Goal: Transaction & Acquisition: Book appointment/travel/reservation

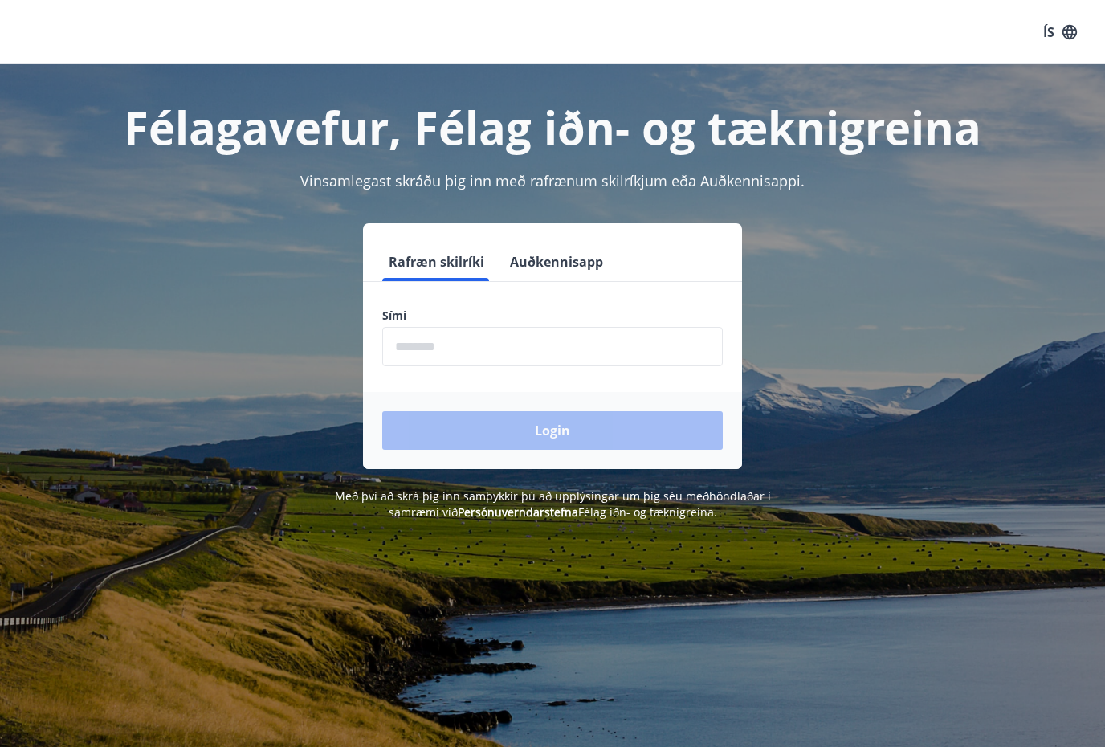
click at [421, 346] on input "phone" at bounding box center [552, 346] width 340 height 39
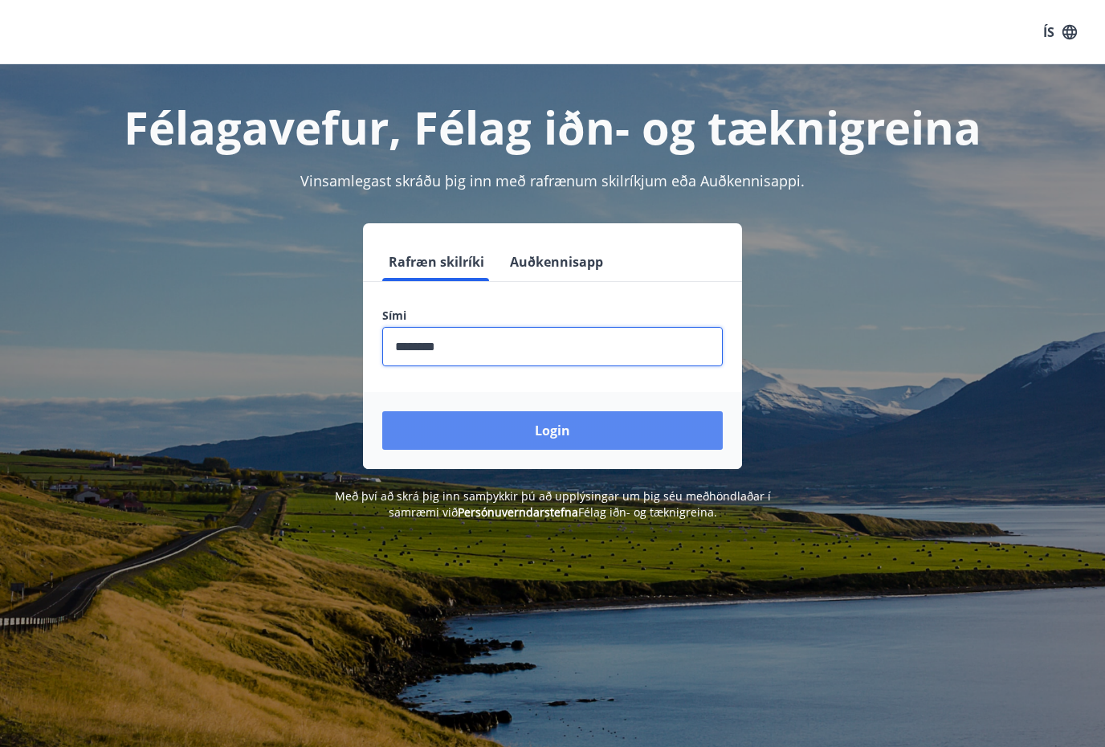
type input "********"
click at [564, 445] on button "Login" at bounding box center [552, 430] width 340 height 39
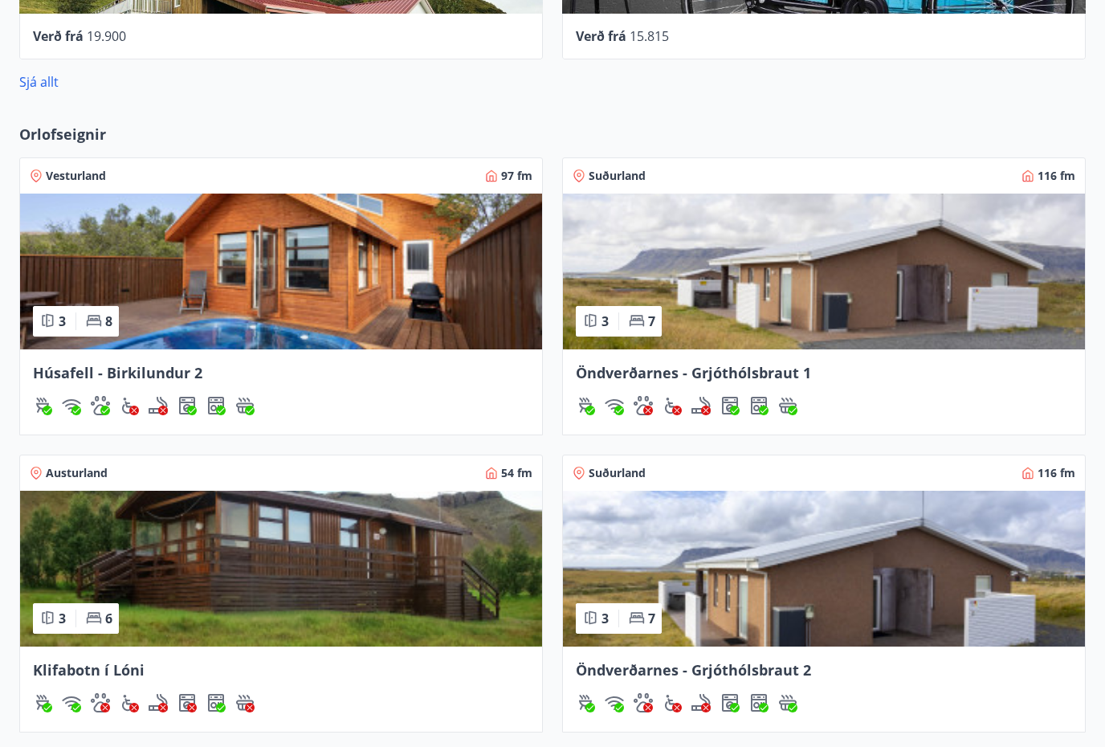
scroll to position [1095, 0]
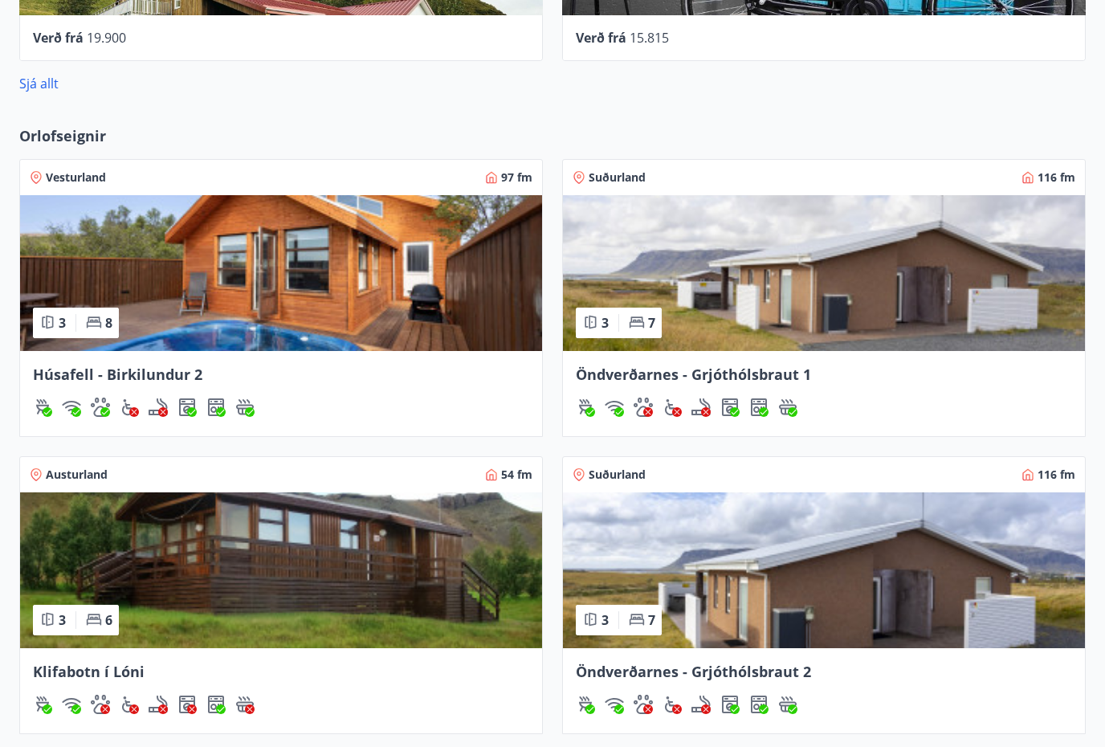
click at [1081, 636] on img at bounding box center [824, 571] width 522 height 156
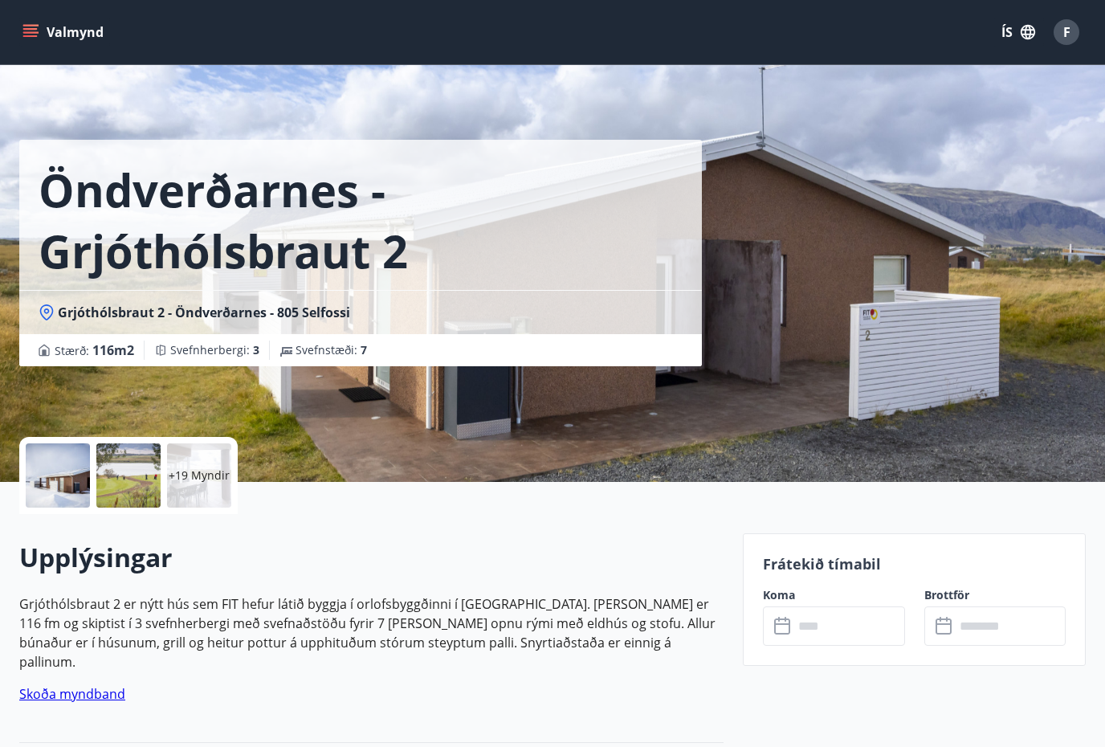
click at [42, 22] on button "Valmynd" at bounding box center [64, 32] width 91 height 29
click at [759, 375] on div "Öndverðarnes - Grjóthólsbraut 2 Grjóthólsbraut 2 - Öndverðarnes - 805 Selfossi …" at bounding box center [552, 241] width 1066 height 482
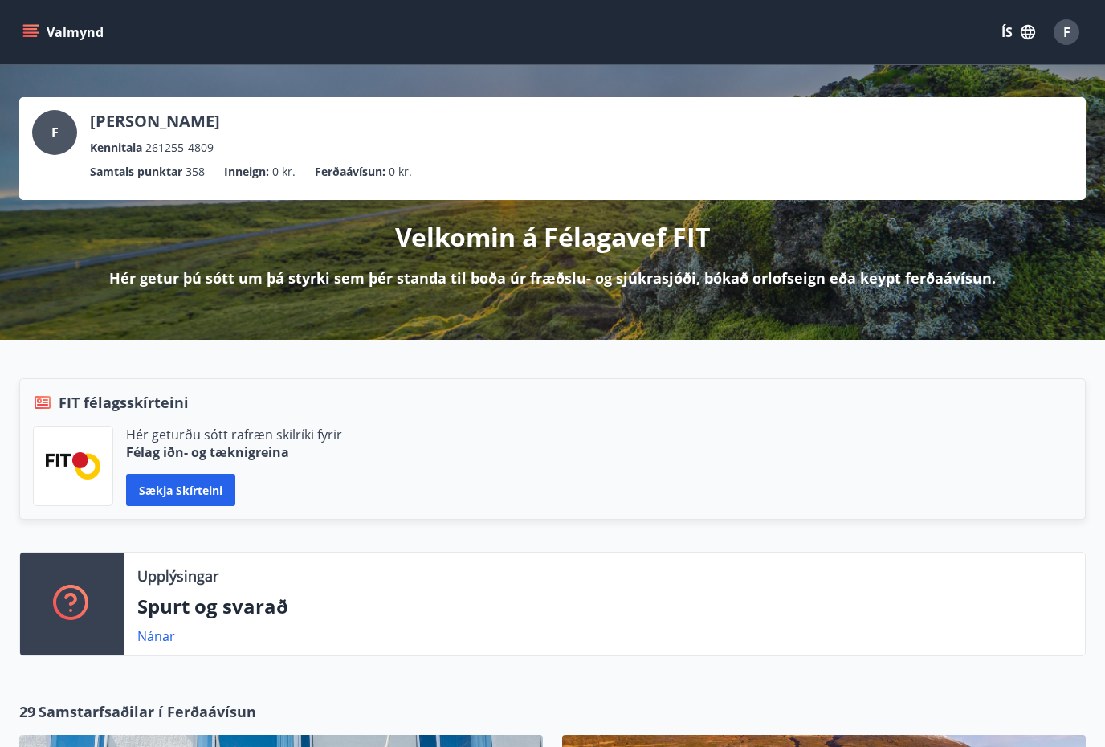
click at [37, 26] on icon "menu" at bounding box center [32, 26] width 18 height 2
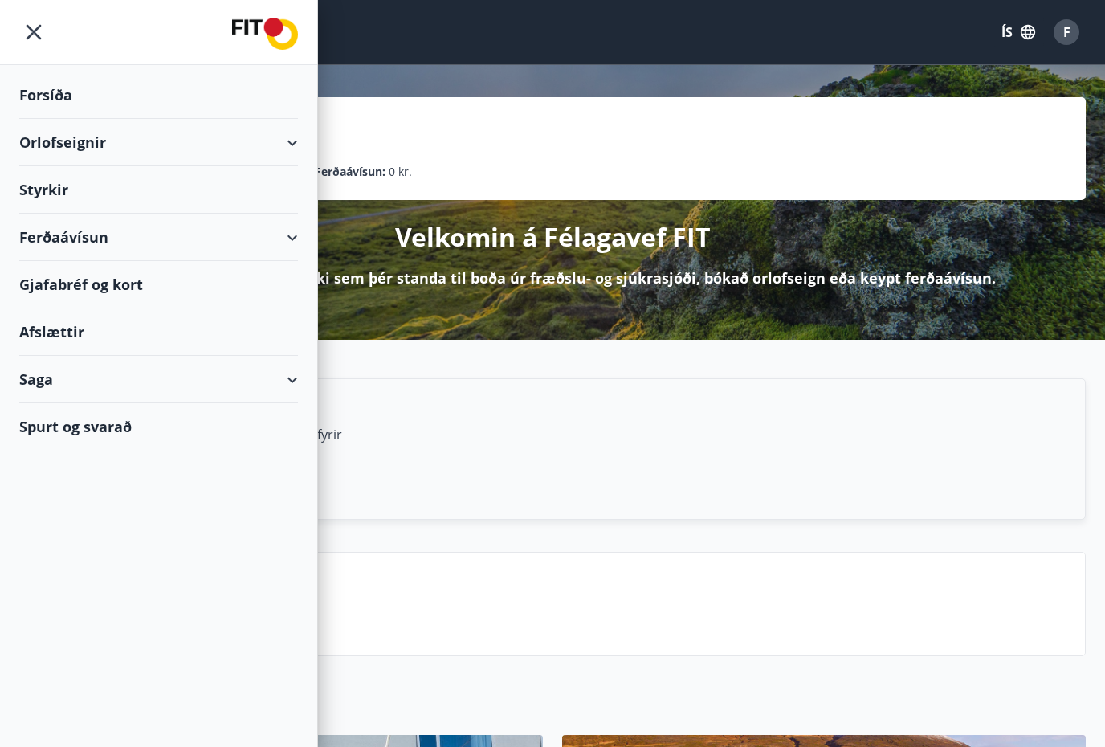
click at [52, 93] on div "Forsíða" at bounding box center [158, 94] width 279 height 47
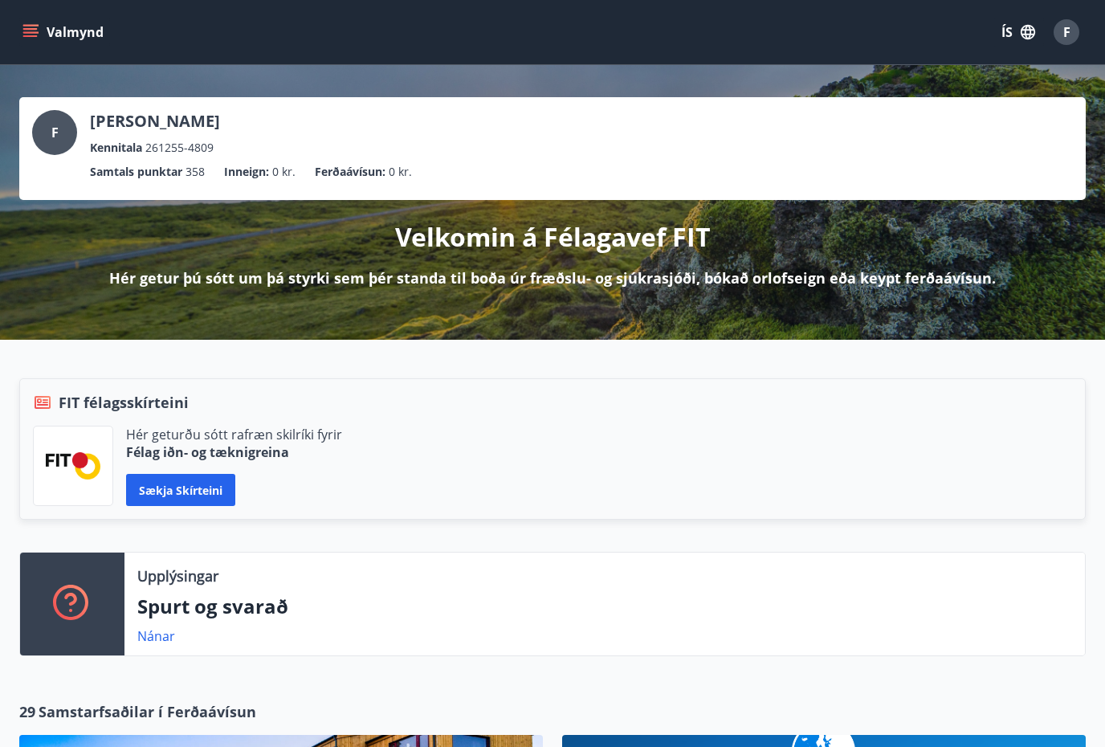
click at [39, 36] on button "Valmynd" at bounding box center [64, 32] width 91 height 29
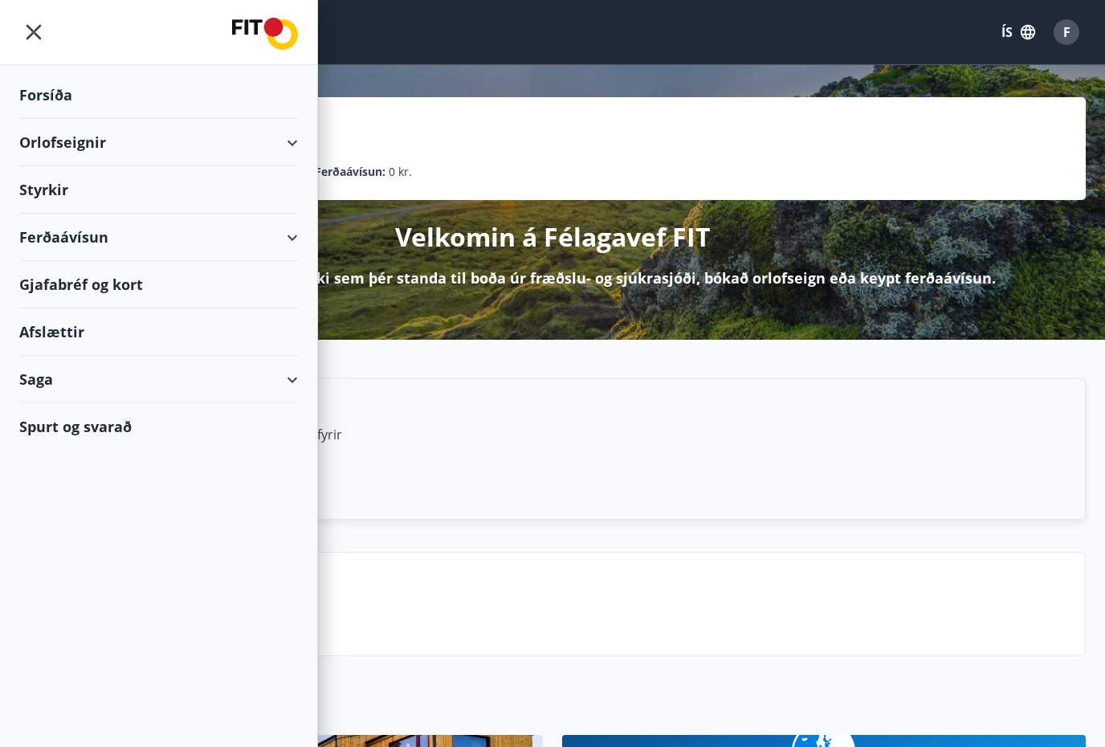
click at [307, 165] on div "Orlofseignir" at bounding box center [158, 142] width 317 height 47
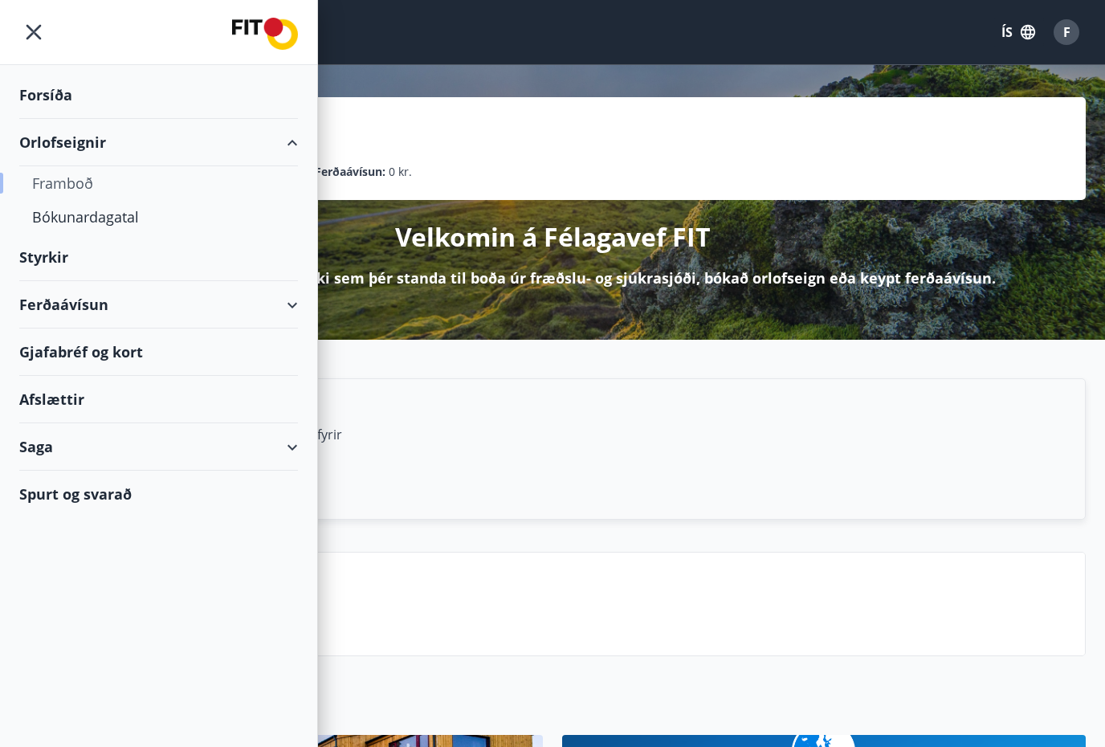
click at [50, 193] on div "Framboð" at bounding box center [158, 183] width 253 height 34
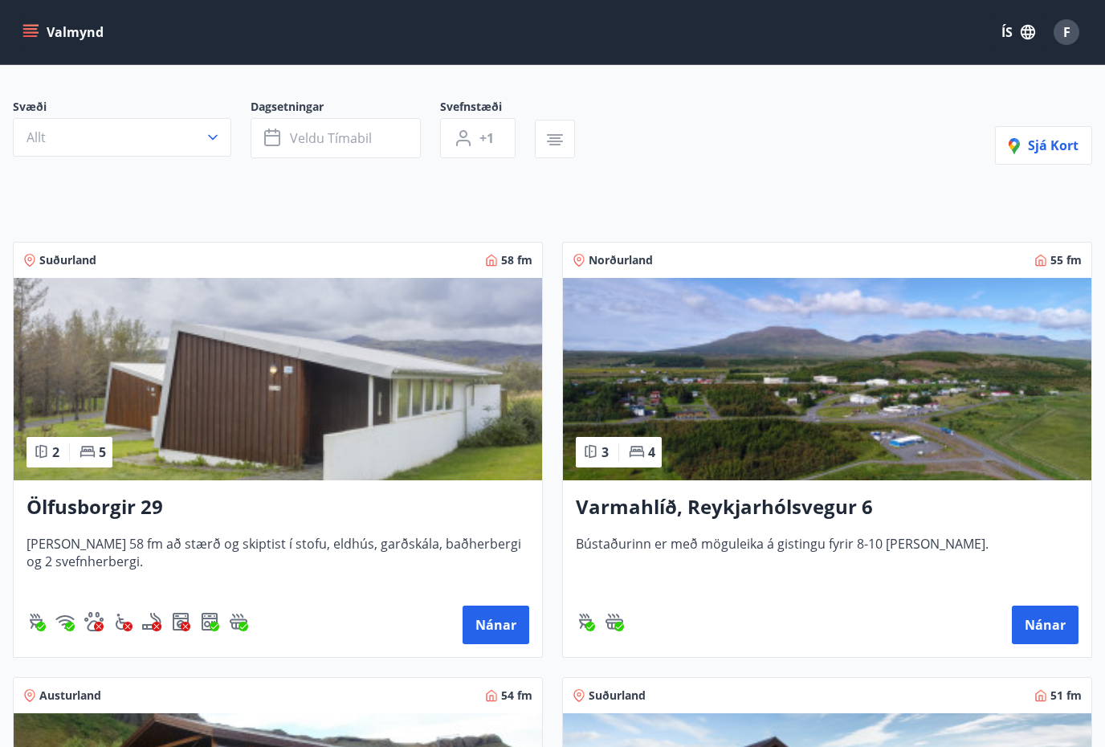
scroll to position [113, 0]
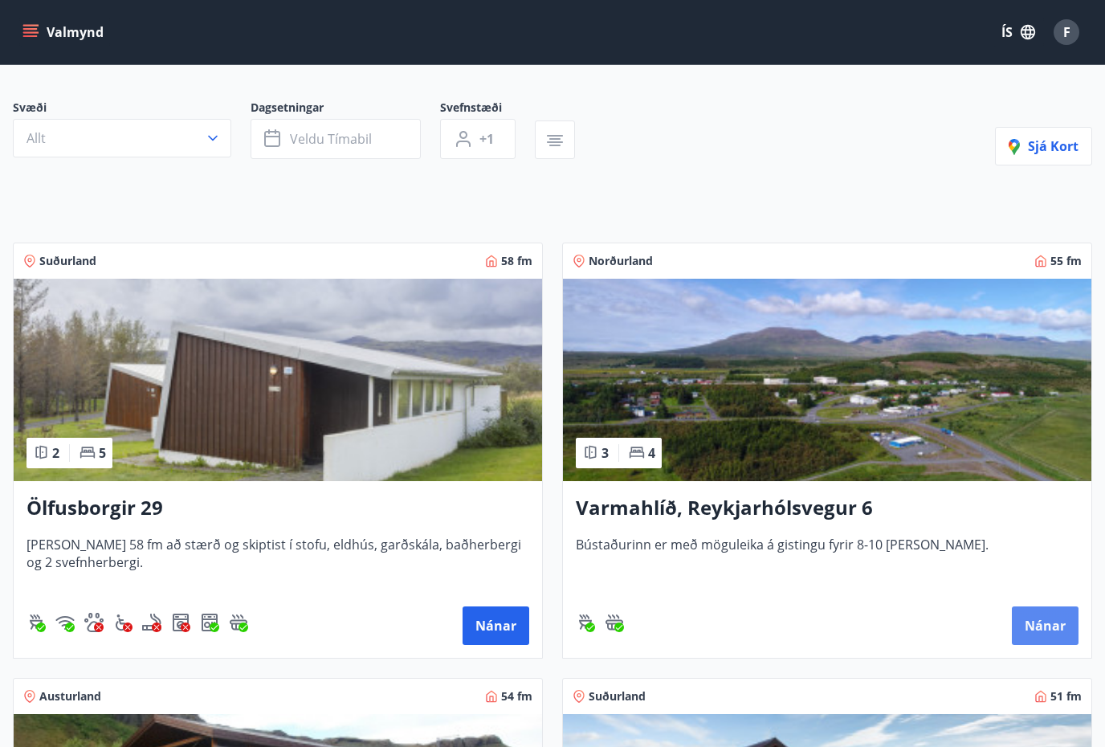
click at [1044, 627] on button "Nánar" at bounding box center [1044, 625] width 67 height 39
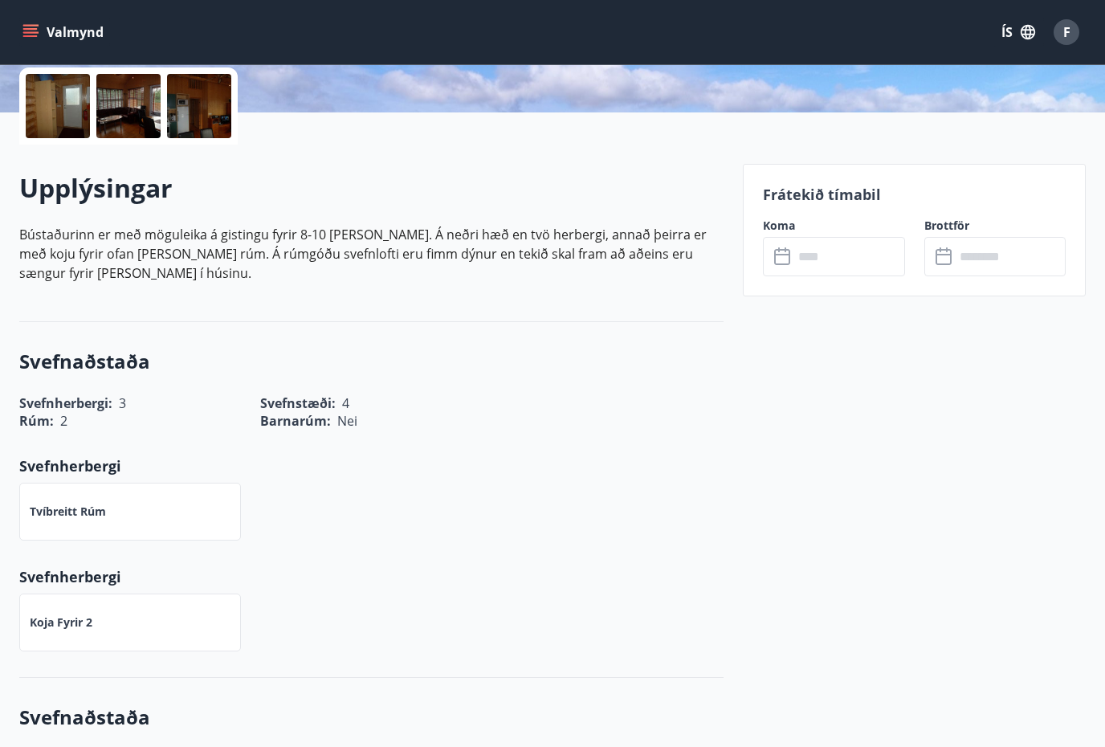
scroll to position [368, 0]
click at [42, 104] on div at bounding box center [58, 107] width 64 height 64
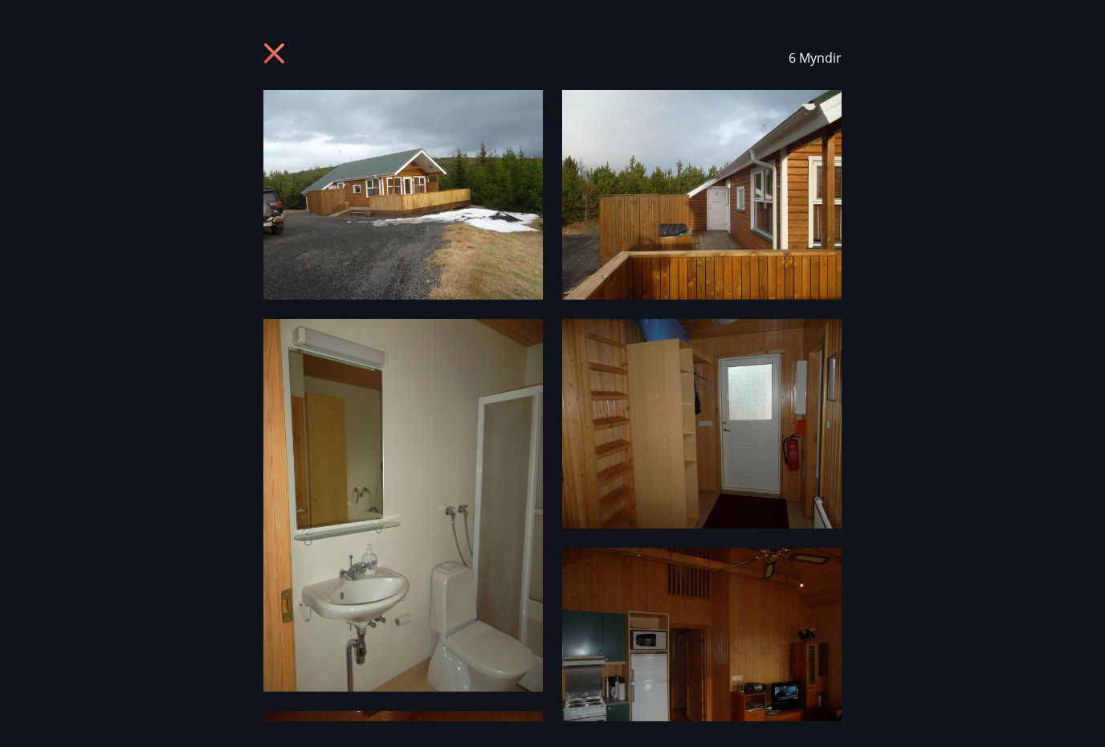
scroll to position [0, 0]
click at [438, 233] on img at bounding box center [402, 195] width 279 height 210
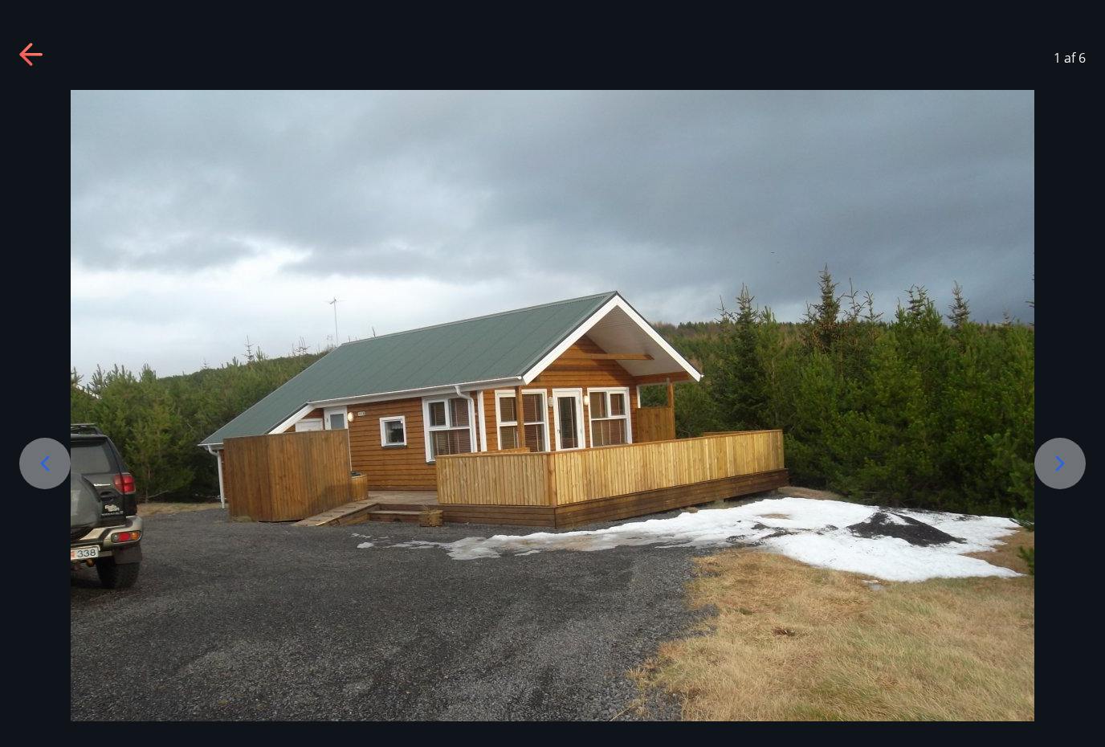
click at [1054, 476] on icon at bounding box center [1060, 463] width 26 height 26
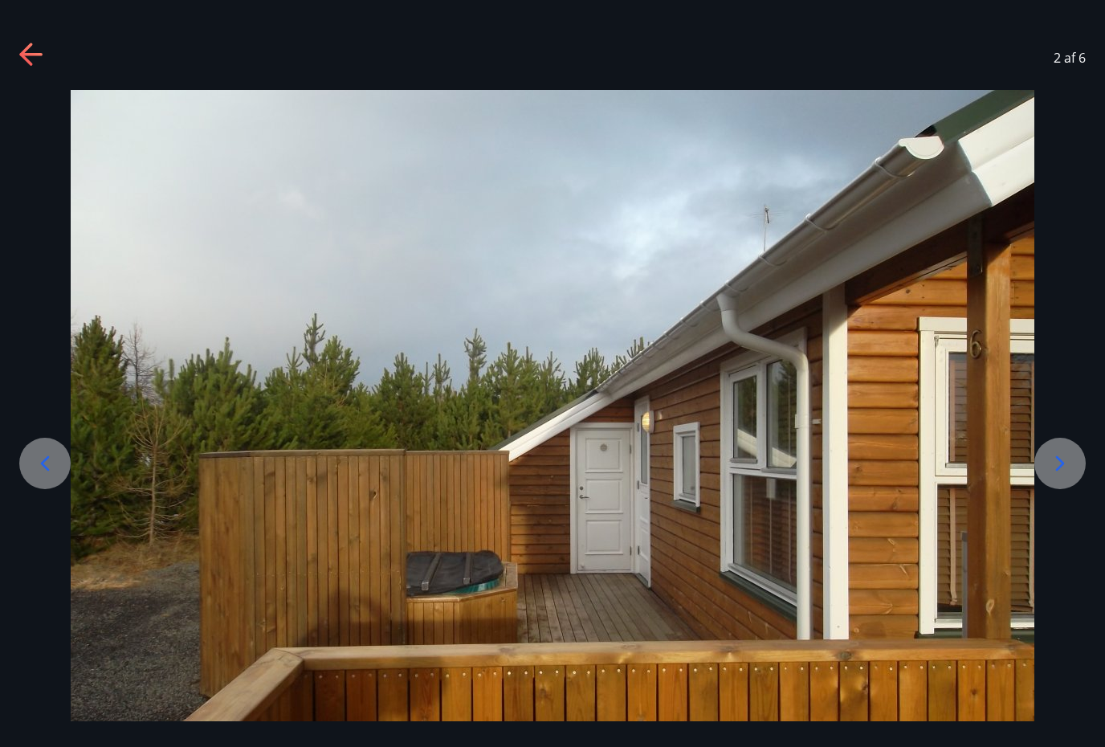
click at [1058, 489] on div at bounding box center [1059, 462] width 51 height 51
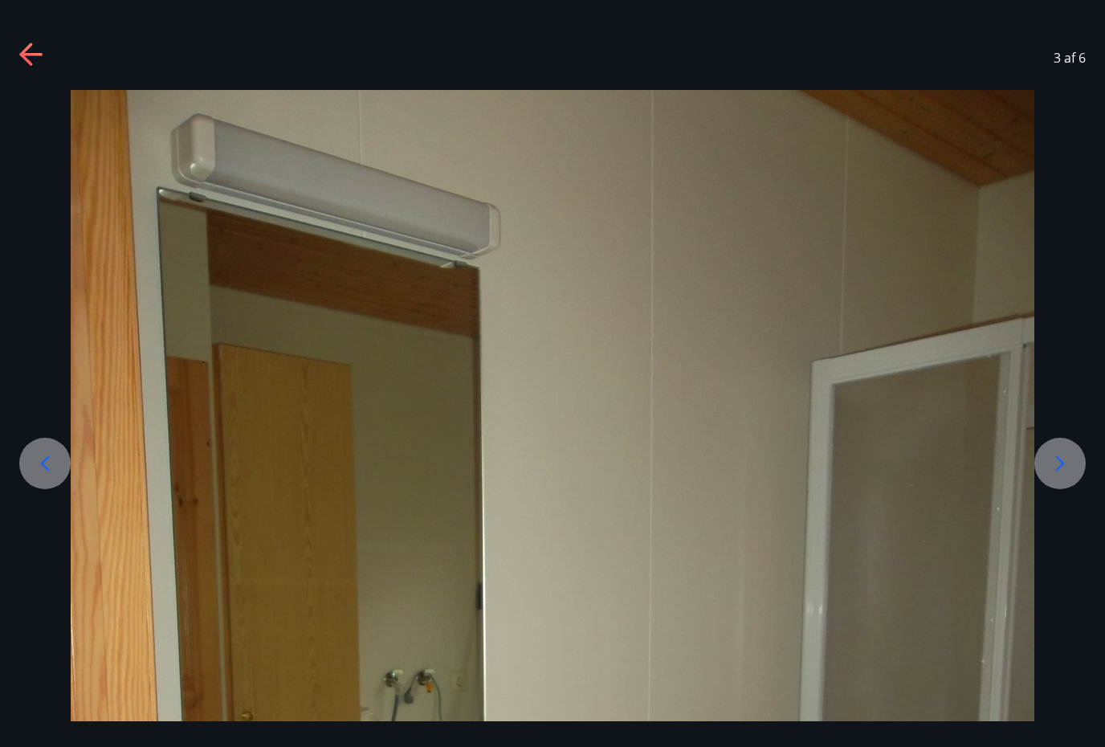
click at [1062, 476] on icon at bounding box center [1060, 463] width 26 height 26
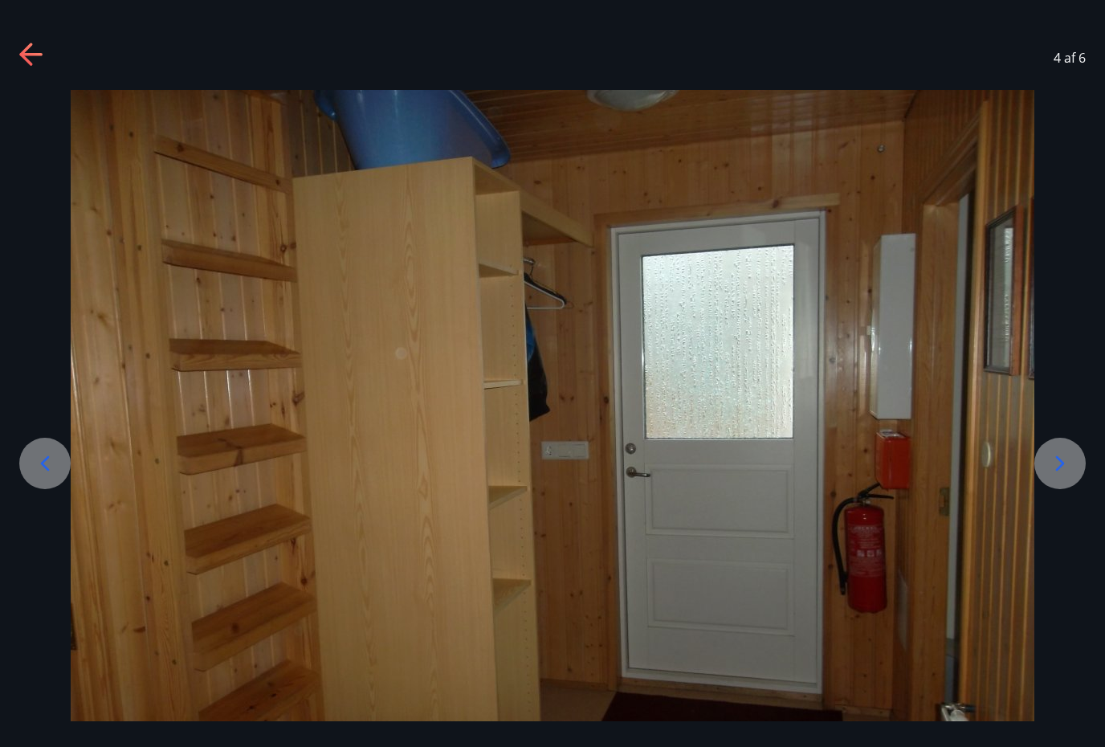
click at [1062, 476] on icon at bounding box center [1060, 463] width 26 height 26
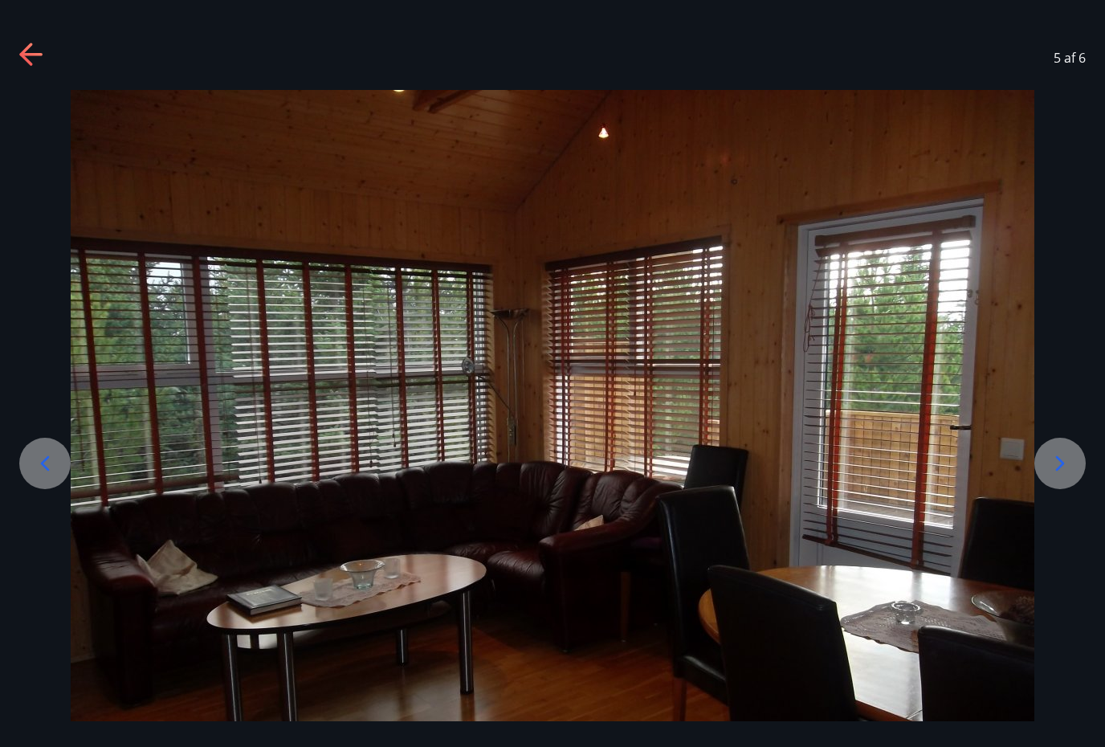
click at [1072, 476] on icon at bounding box center [1060, 463] width 26 height 26
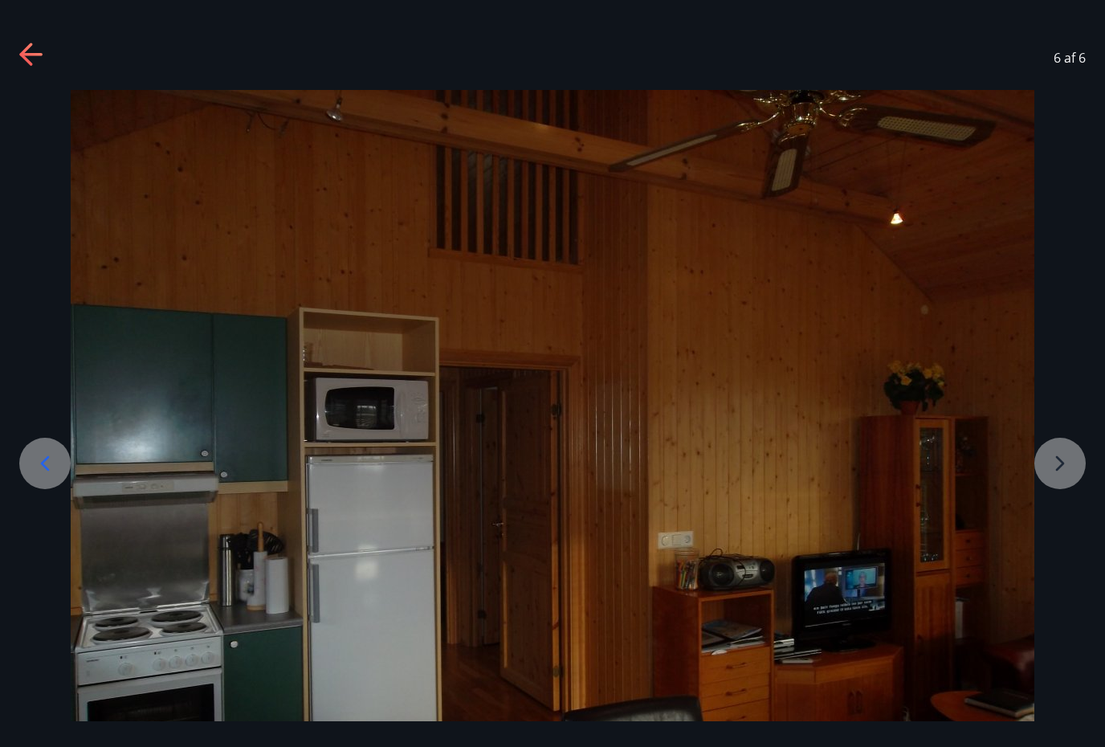
click at [1057, 493] on div at bounding box center [552, 451] width 1105 height 722
click at [1060, 486] on div at bounding box center [552, 451] width 1105 height 722
click at [1049, 478] on div at bounding box center [552, 451] width 1105 height 722
click at [19, 52] on icon at bounding box center [32, 56] width 26 height 26
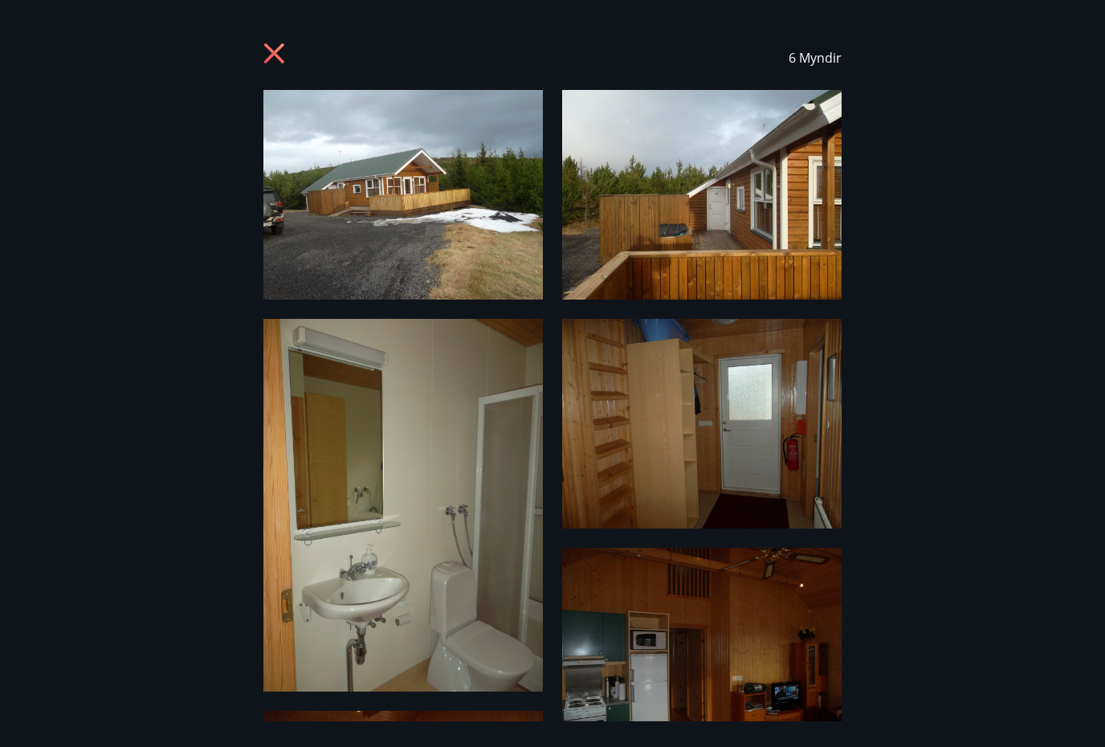
click at [269, 48] on icon at bounding box center [274, 53] width 20 height 20
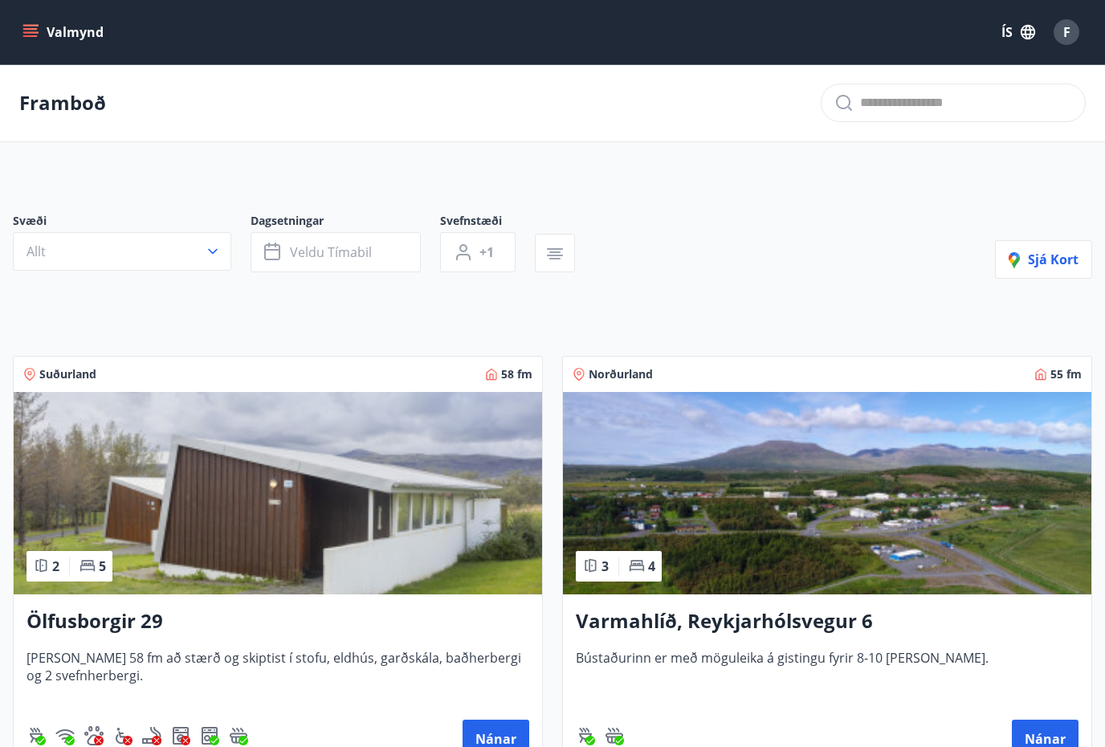
click at [1066, 38] on span "F" at bounding box center [1066, 32] width 7 height 18
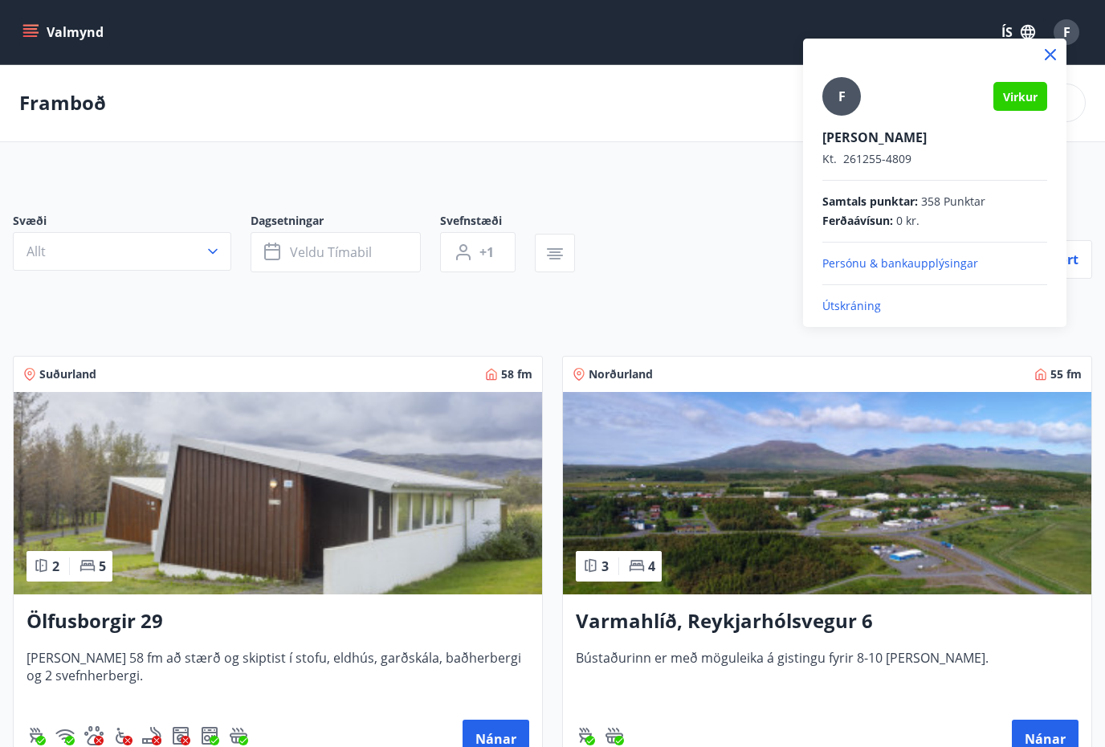
click at [857, 312] on p "Útskráning" at bounding box center [934, 306] width 225 height 16
click at [852, 311] on p "Útskráning" at bounding box center [934, 306] width 225 height 16
